Goal: Find specific page/section: Find specific page/section

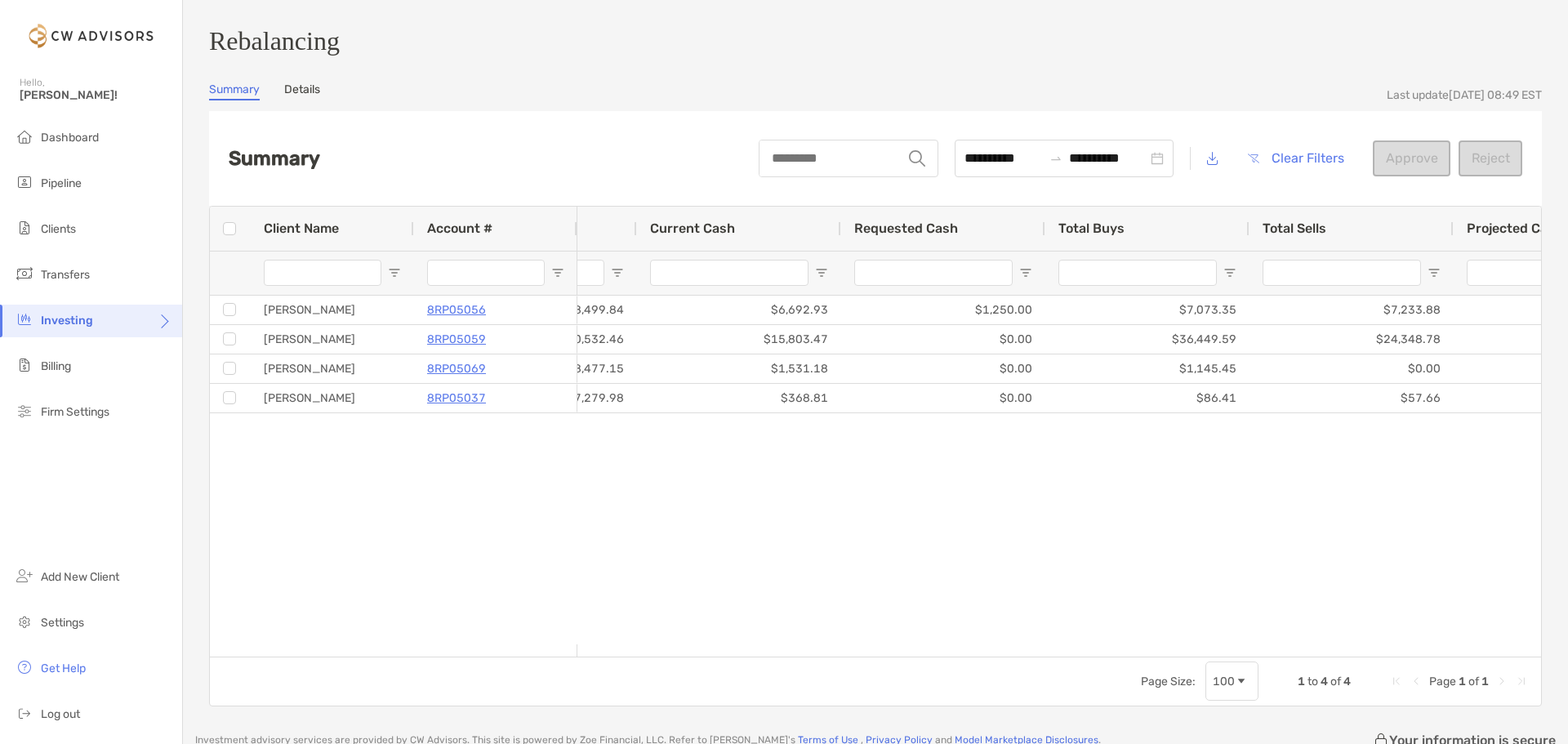
click at [689, 535] on div "$718,499.84 $6,692.93 $1,250.00 $7,073.35 $7,233.88 $6,853.46 0.15% Approved $7…" at bounding box center [1060, 470] width 964 height 349
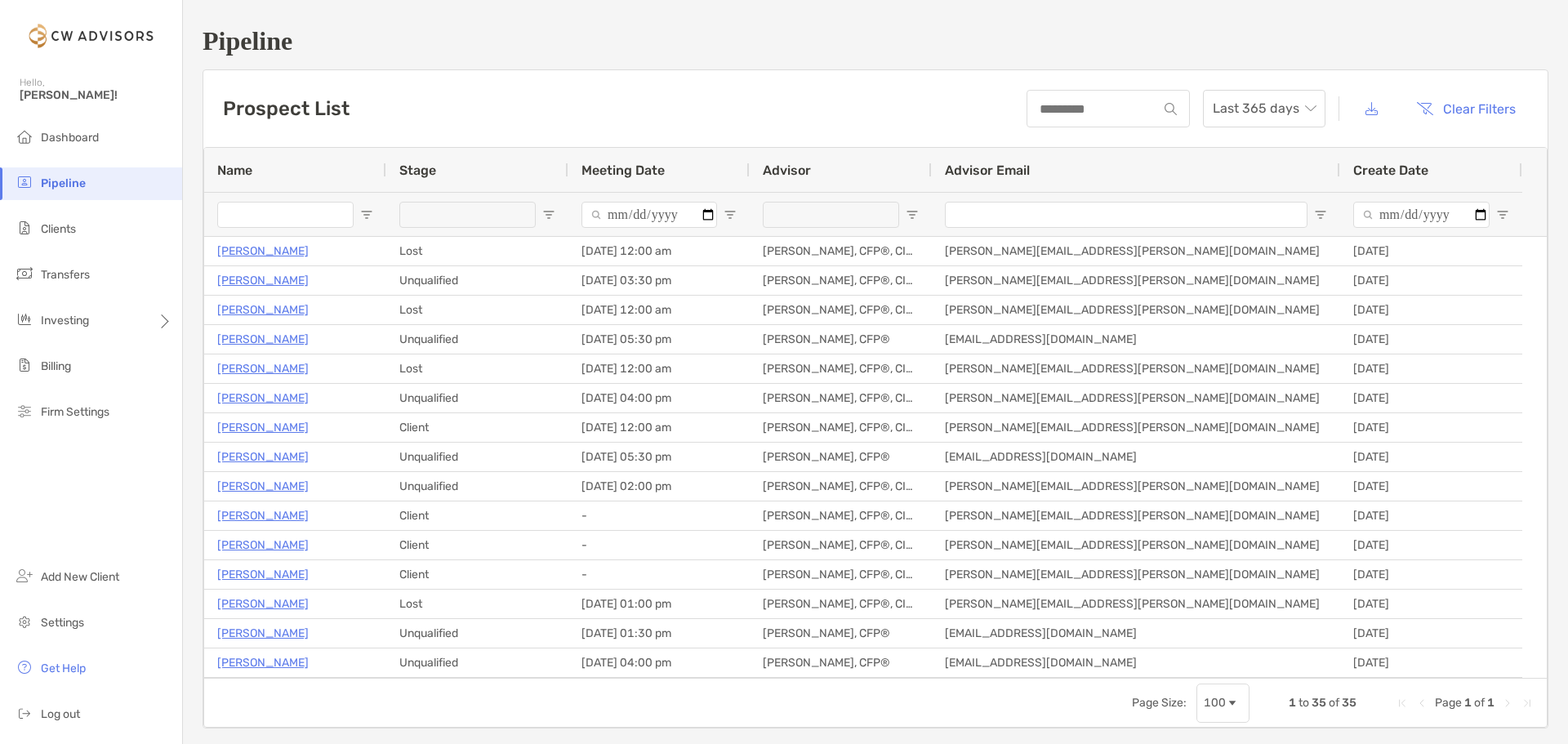
click at [810, 119] on div "Prospect List Last 365 days Clear Filters" at bounding box center [875, 109] width 1344 height 77
